Goal: Navigation & Orientation: Find specific page/section

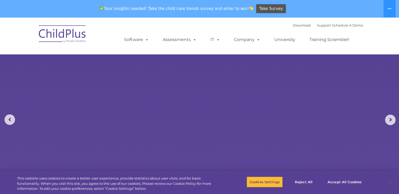
select select "MEDIUM"
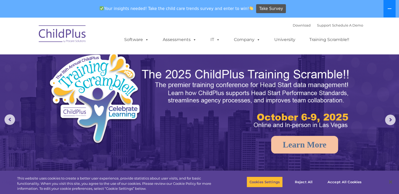
click at [389, 9] on icon at bounding box center [389, 8] width 4 height 1
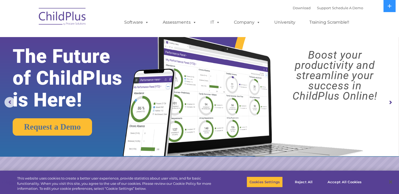
click at [81, 16] on img at bounding box center [62, 17] width 53 height 26
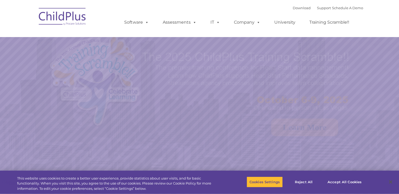
select select "MEDIUM"
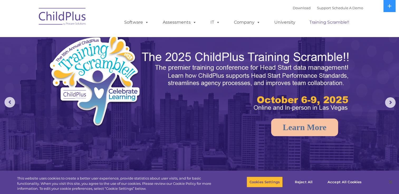
click at [323, 23] on link "Training Scramble!!" at bounding box center [329, 22] width 50 height 11
